Goal: Task Accomplishment & Management: Complete application form

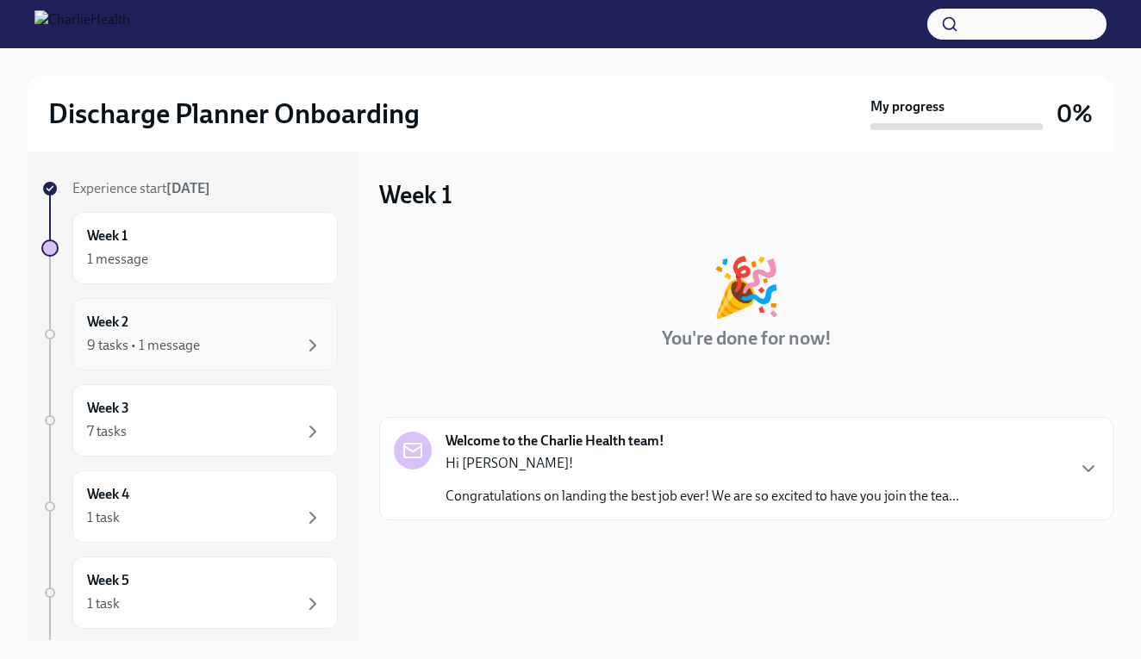
click at [237, 345] on div "9 tasks • 1 message" at bounding box center [205, 345] width 236 height 21
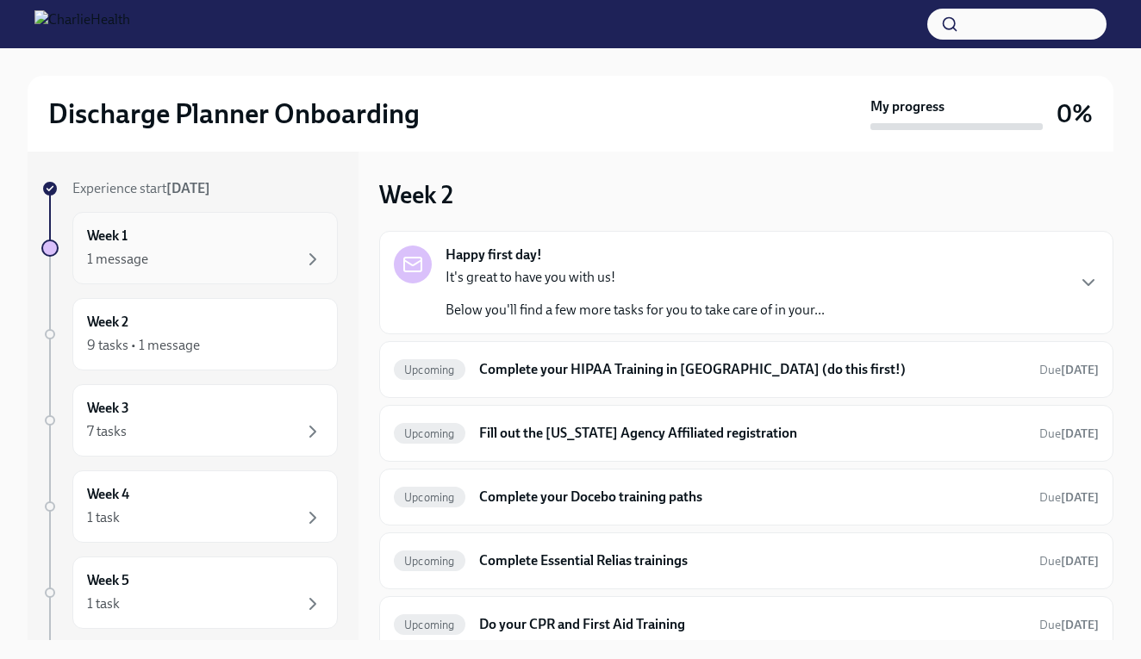
click at [237, 264] on div "1 message" at bounding box center [205, 259] width 236 height 21
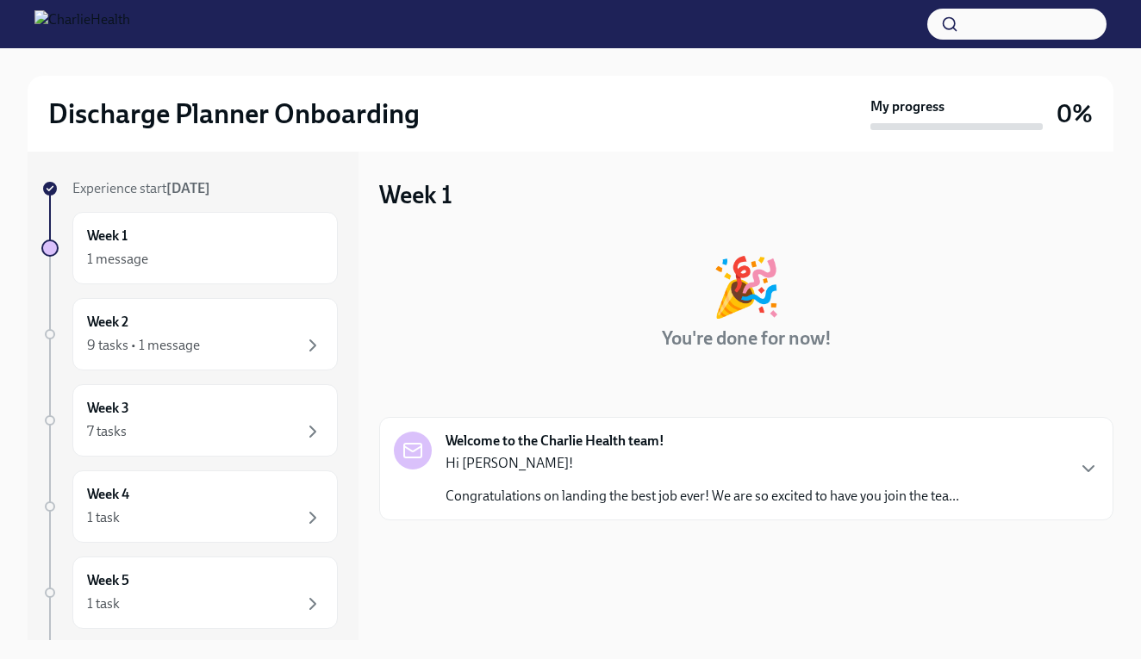
click at [571, 482] on div "Hi DIonne! Congratulations on landing the best job ever! We are so excited to h…" at bounding box center [701, 480] width 513 height 52
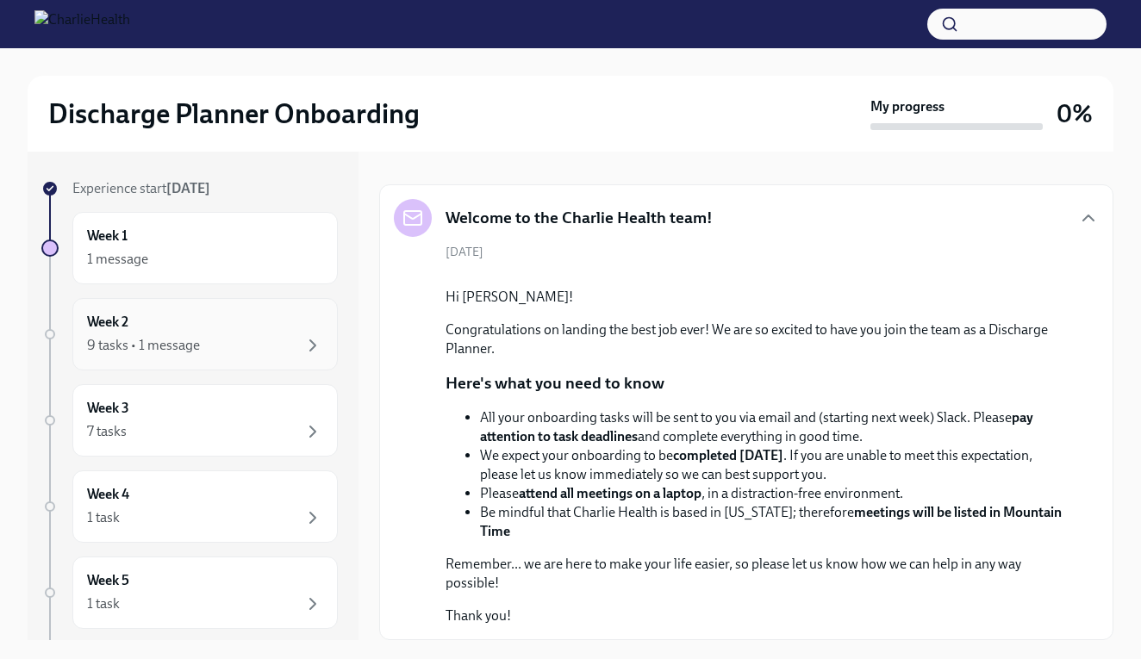
click at [203, 327] on div "Week 2 9 tasks • 1 message" at bounding box center [205, 334] width 236 height 43
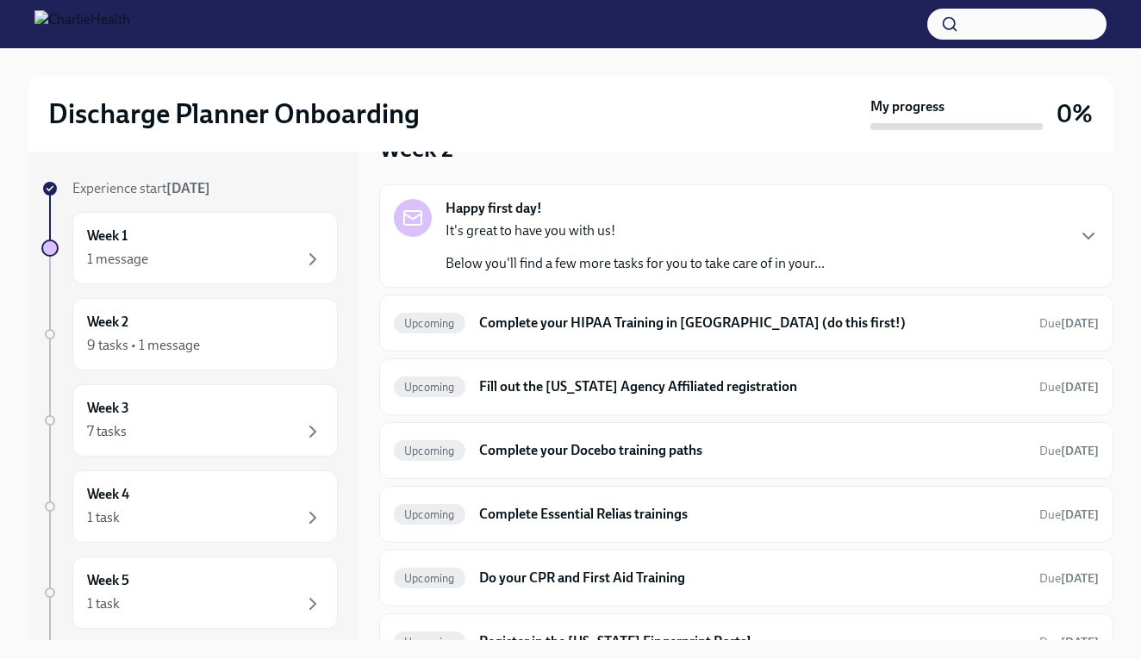
scroll to position [39, 0]
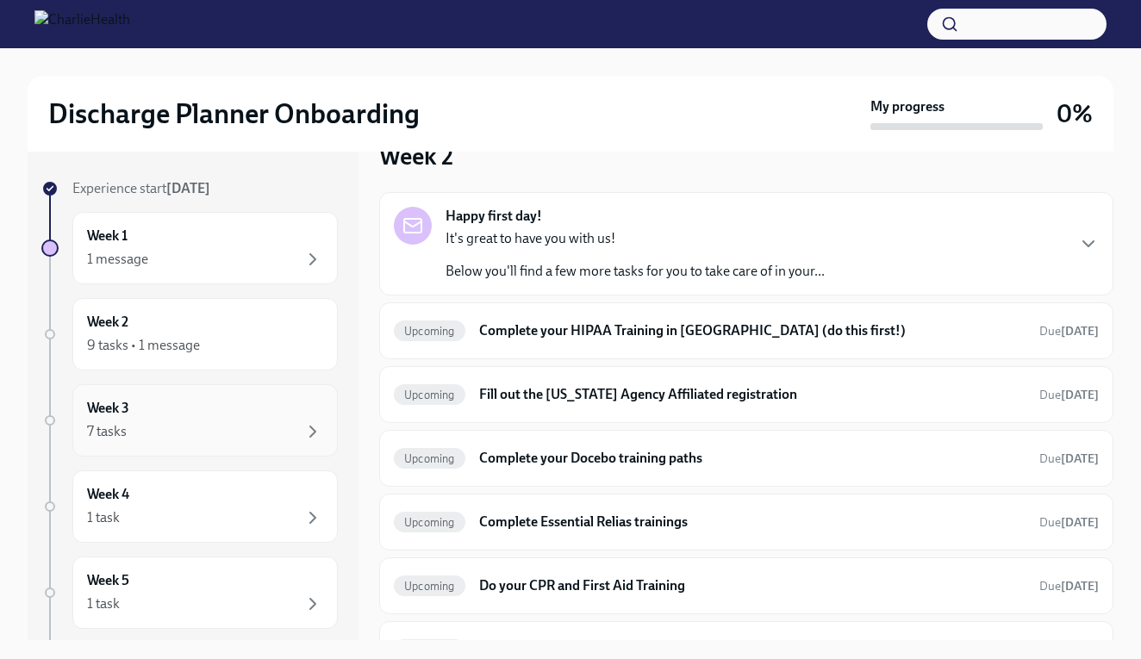
click at [202, 415] on div "Week 3 7 tasks" at bounding box center [205, 420] width 236 height 43
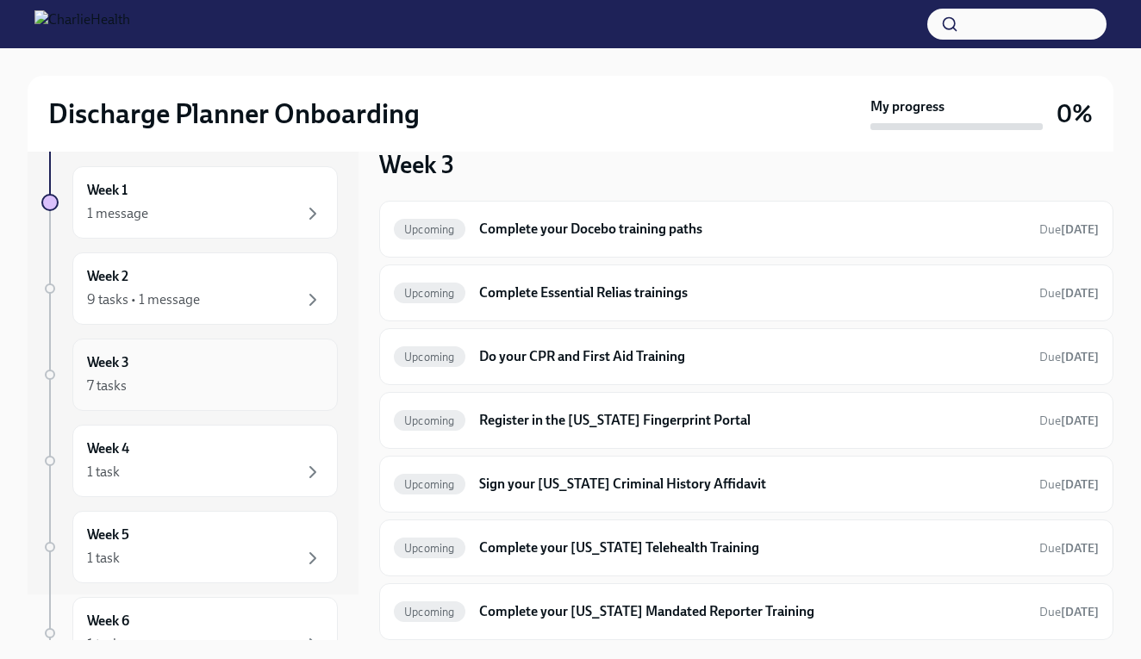
scroll to position [53, 0]
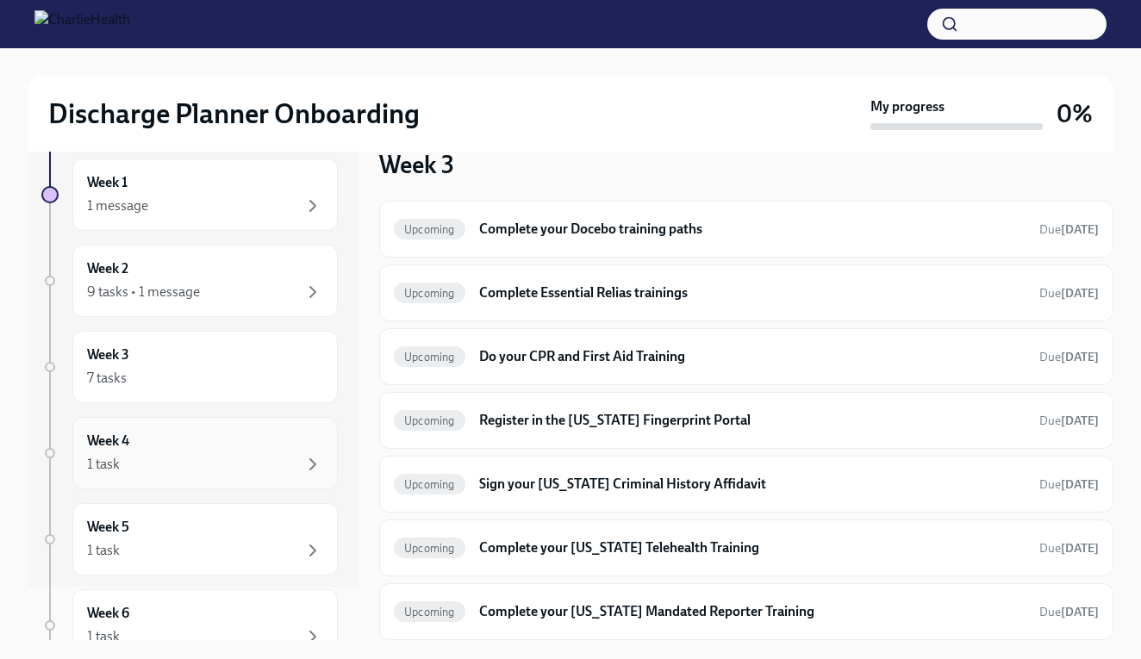
click at [180, 456] on div "1 task" at bounding box center [205, 464] width 236 height 21
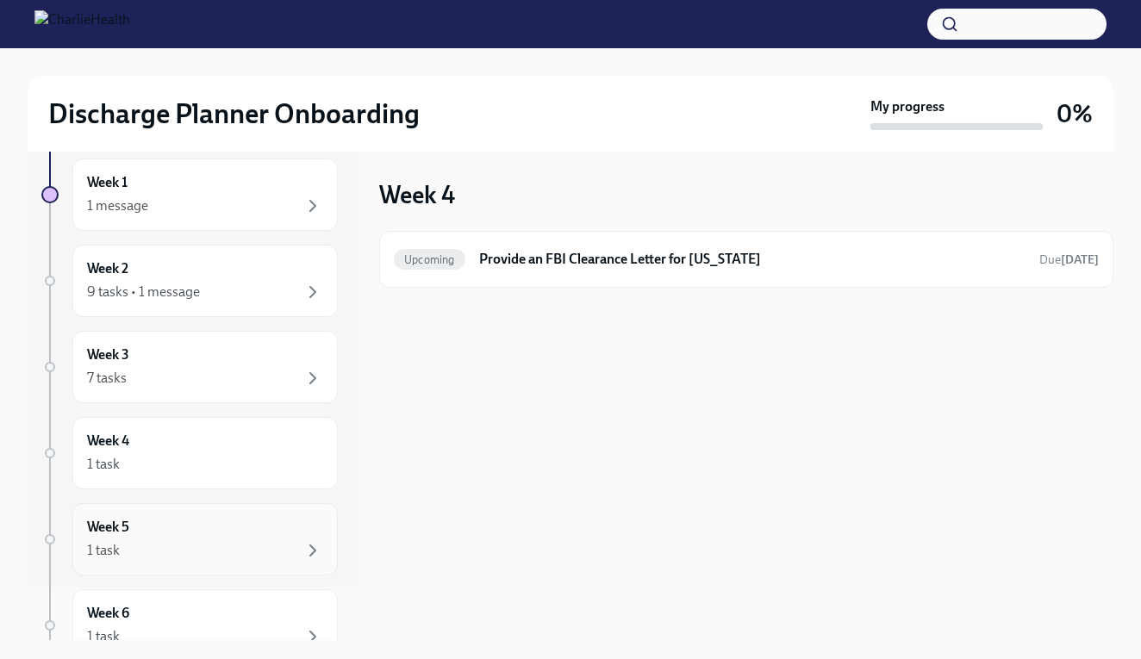
click at [187, 539] on div "Week 5 1 task" at bounding box center [205, 539] width 236 height 43
click at [208, 443] on div "Week 4 1 task" at bounding box center [205, 453] width 236 height 43
click at [208, 536] on div "Week 5 1 task" at bounding box center [205, 539] width 236 height 43
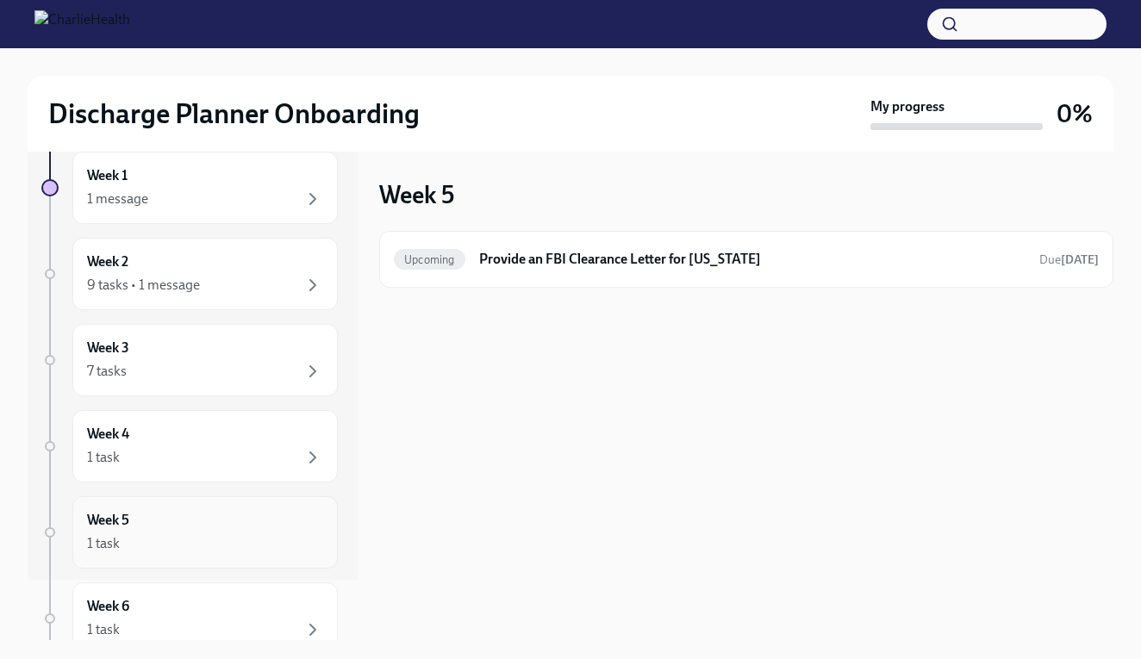
scroll to position [74, 0]
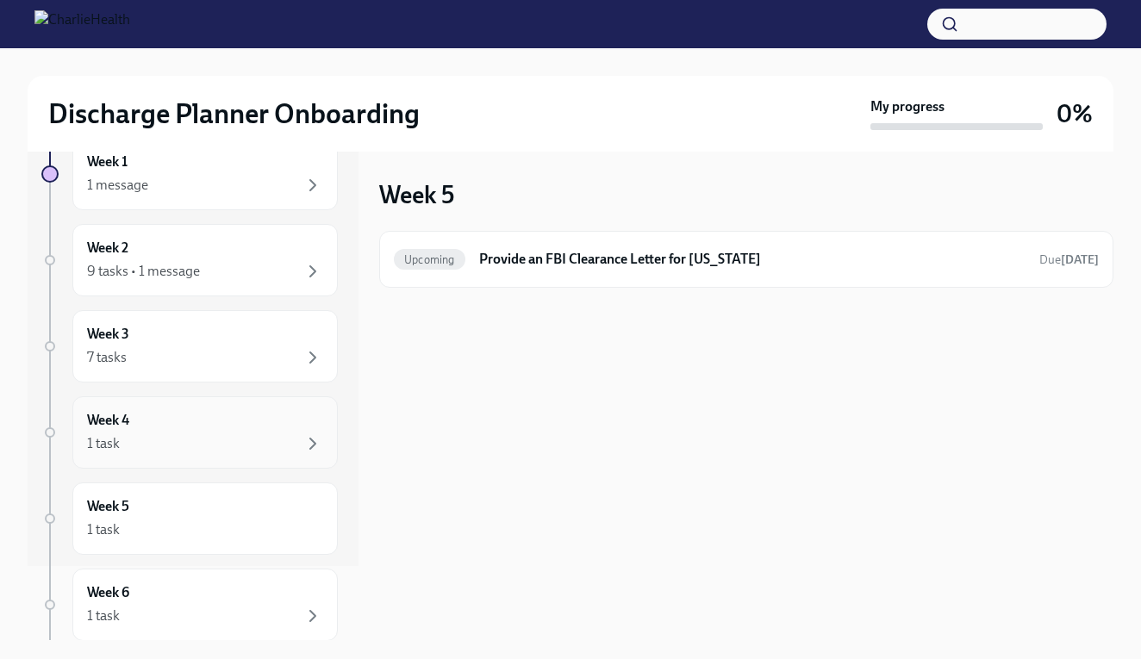
click at [213, 442] on div "1 task" at bounding box center [205, 443] width 236 height 21
click at [204, 524] on div "1 task" at bounding box center [205, 529] width 236 height 21
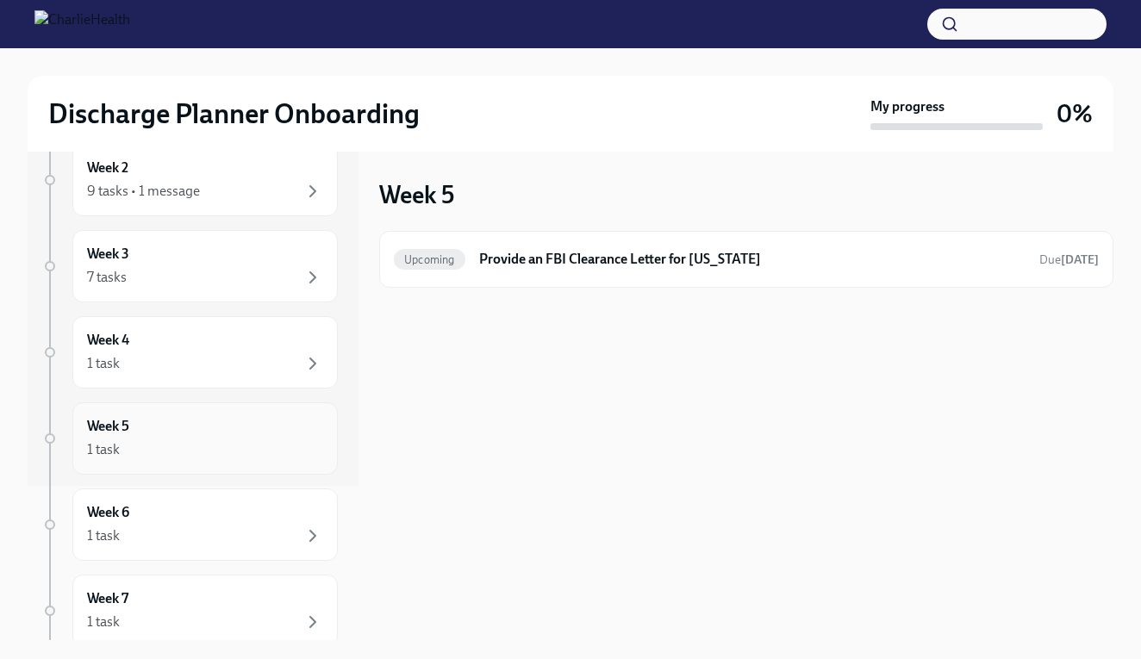
scroll to position [205, 0]
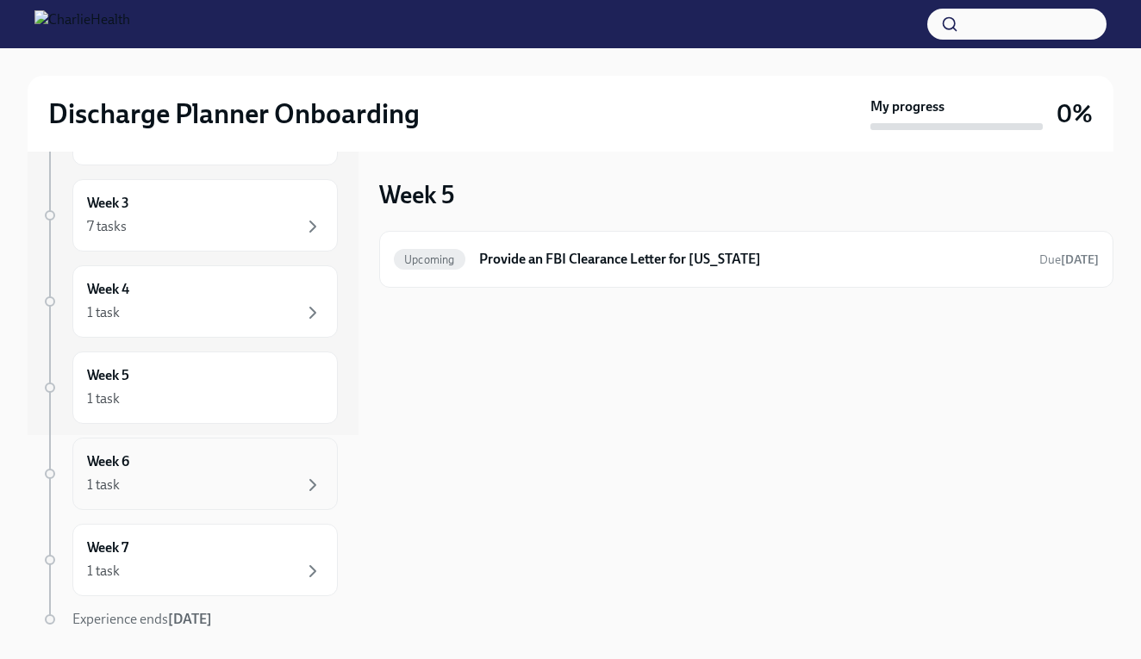
click at [167, 488] on div "1 task" at bounding box center [205, 485] width 236 height 21
click at [183, 572] on div "1 task" at bounding box center [205, 571] width 236 height 21
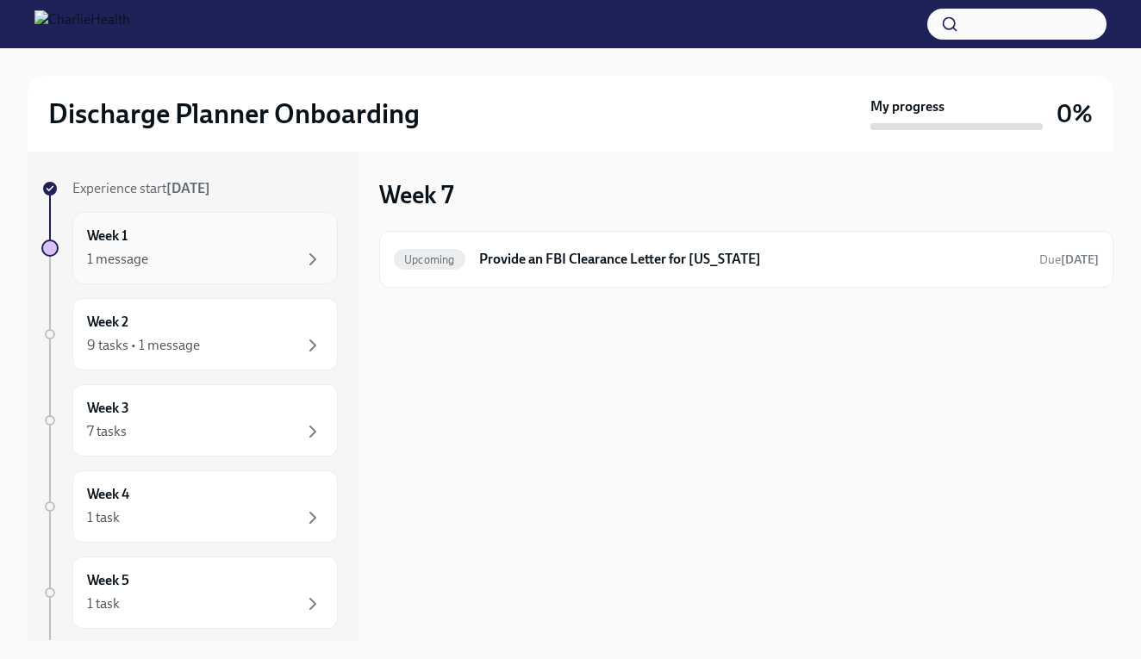
click at [246, 238] on div "Week 1 1 message" at bounding box center [205, 248] width 236 height 43
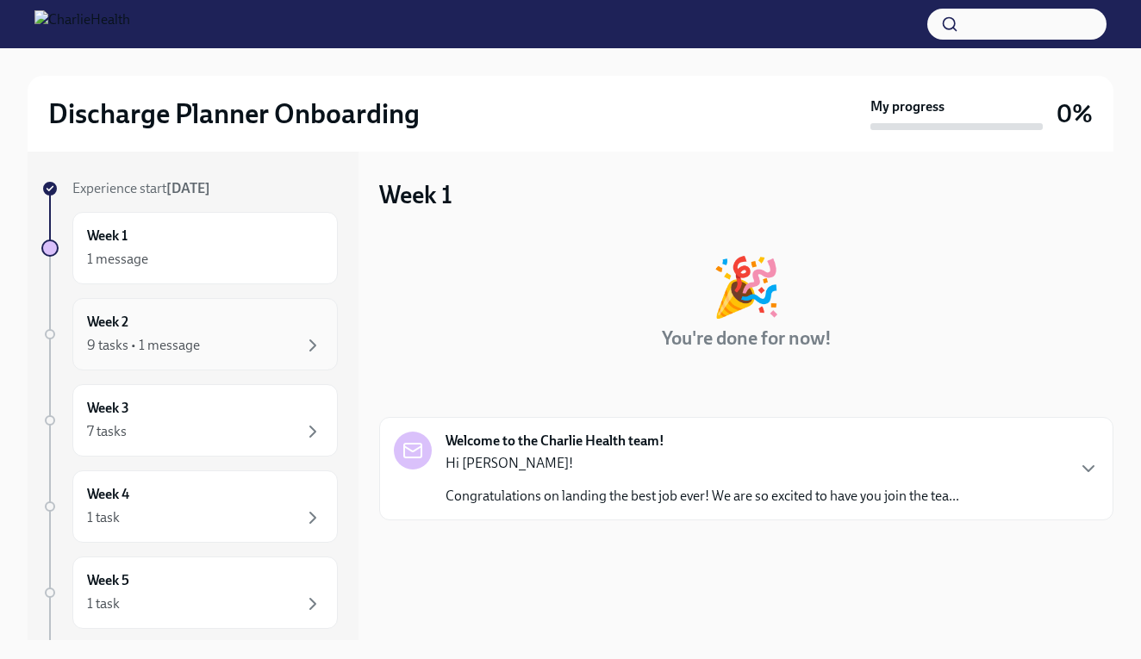
click at [235, 343] on div "9 tasks • 1 message" at bounding box center [205, 345] width 236 height 21
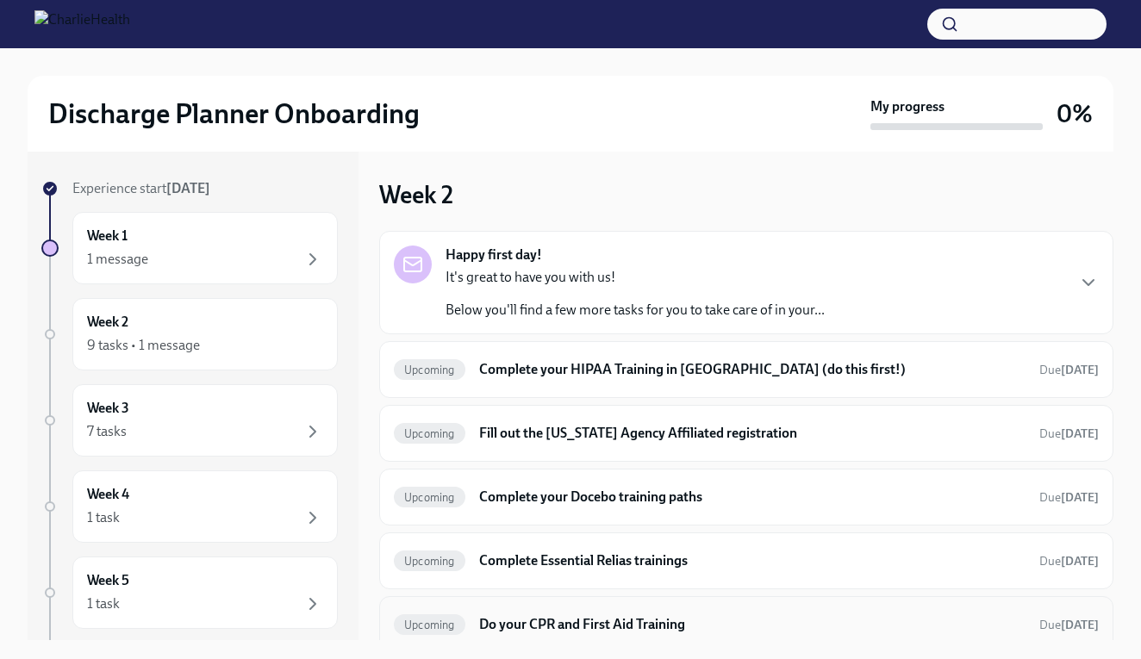
click at [583, 634] on div "Upcoming Do your CPR and First Aid Training Due in 14 days" at bounding box center [746, 625] width 705 height 28
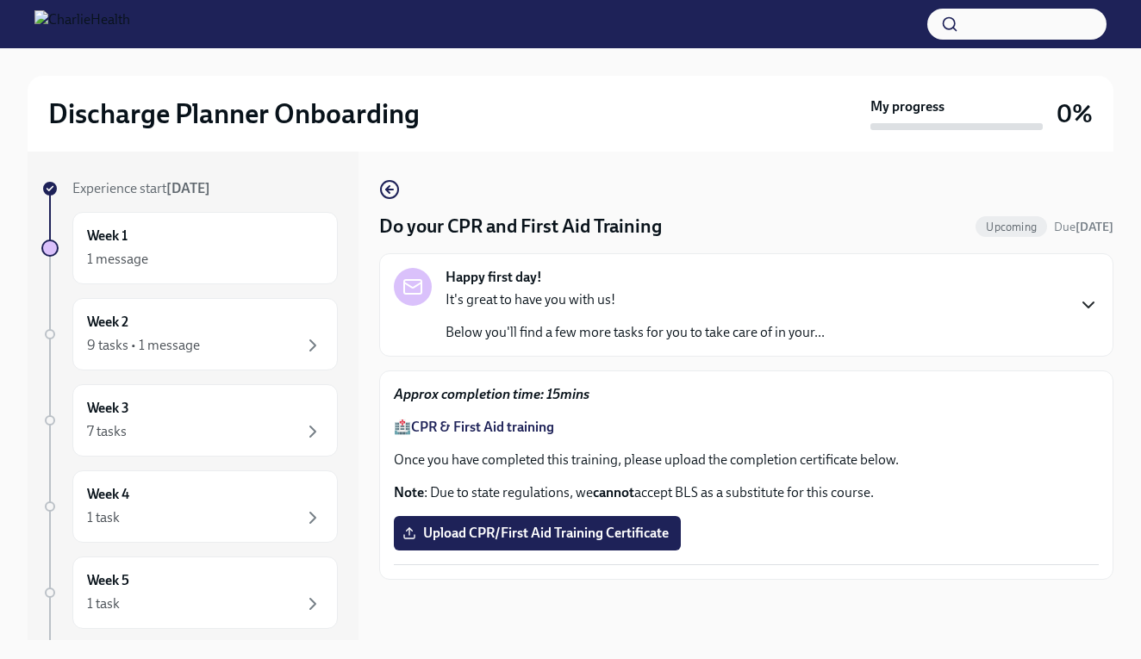
click at [1086, 302] on icon "button" at bounding box center [1088, 305] width 21 height 21
